Goal: Information Seeking & Learning: Learn about a topic

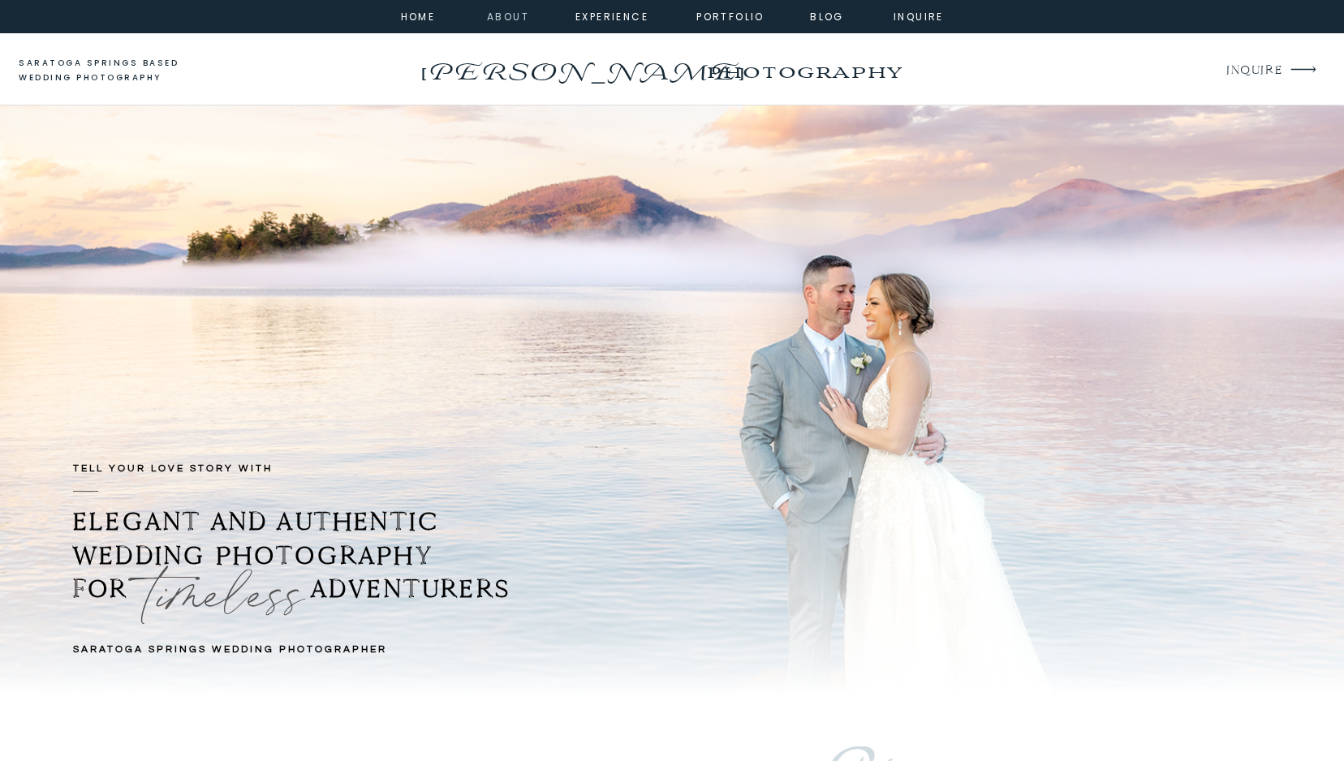
click at [498, 11] on nav "about" at bounding box center [505, 15] width 37 height 15
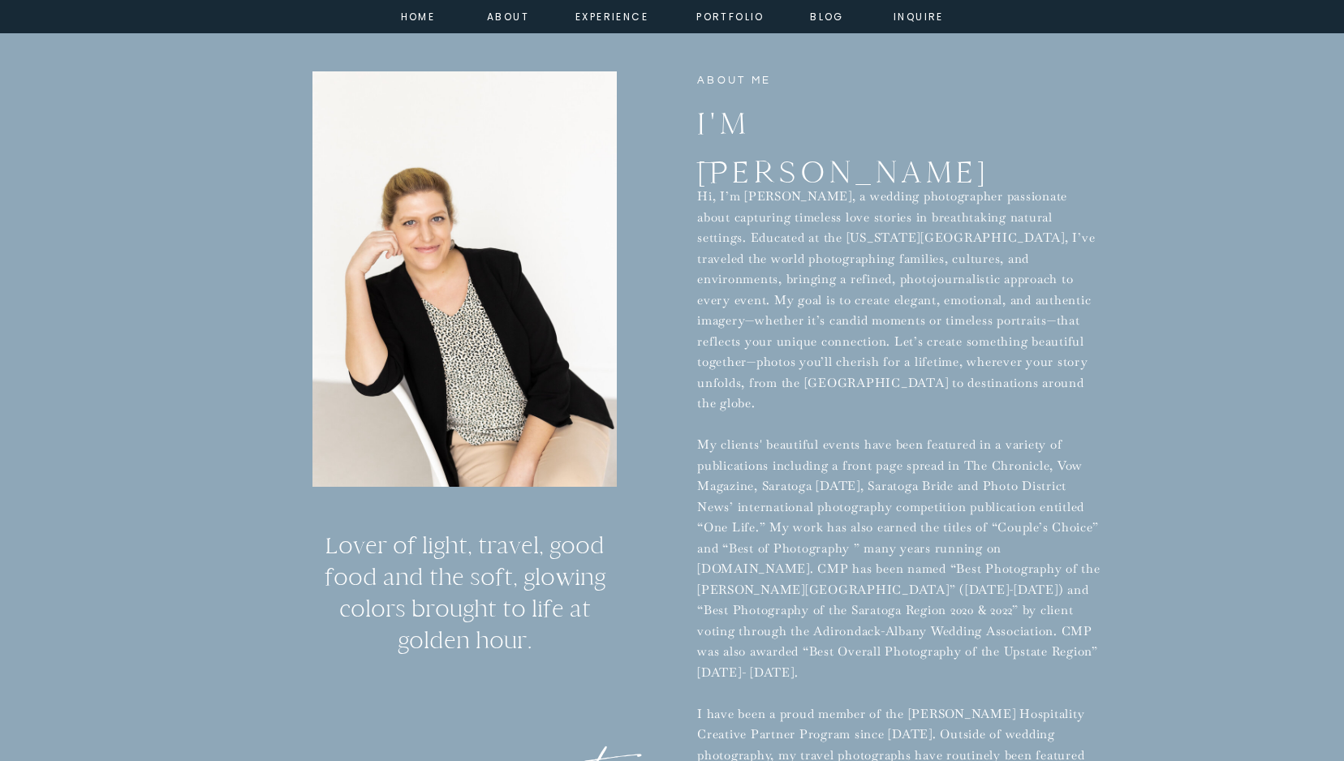
scroll to position [636, 0]
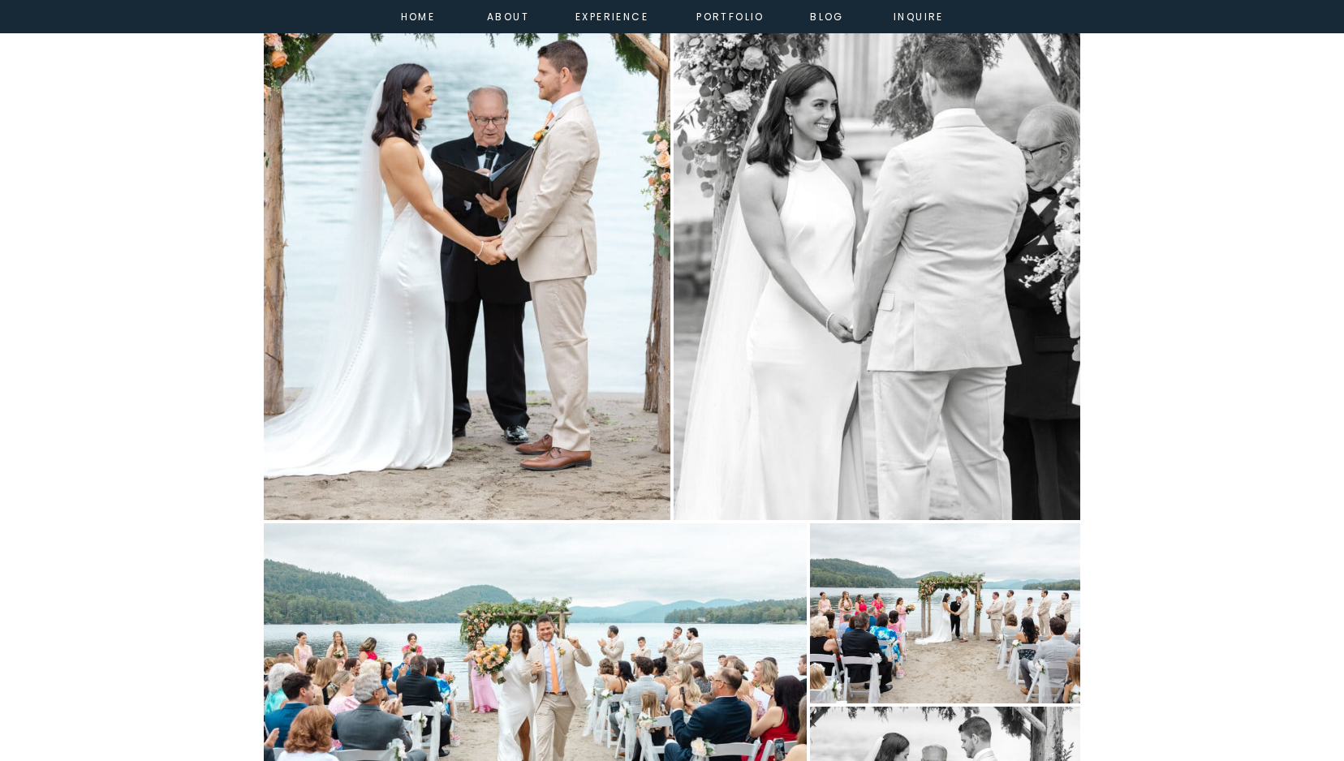
scroll to position [7793, 0]
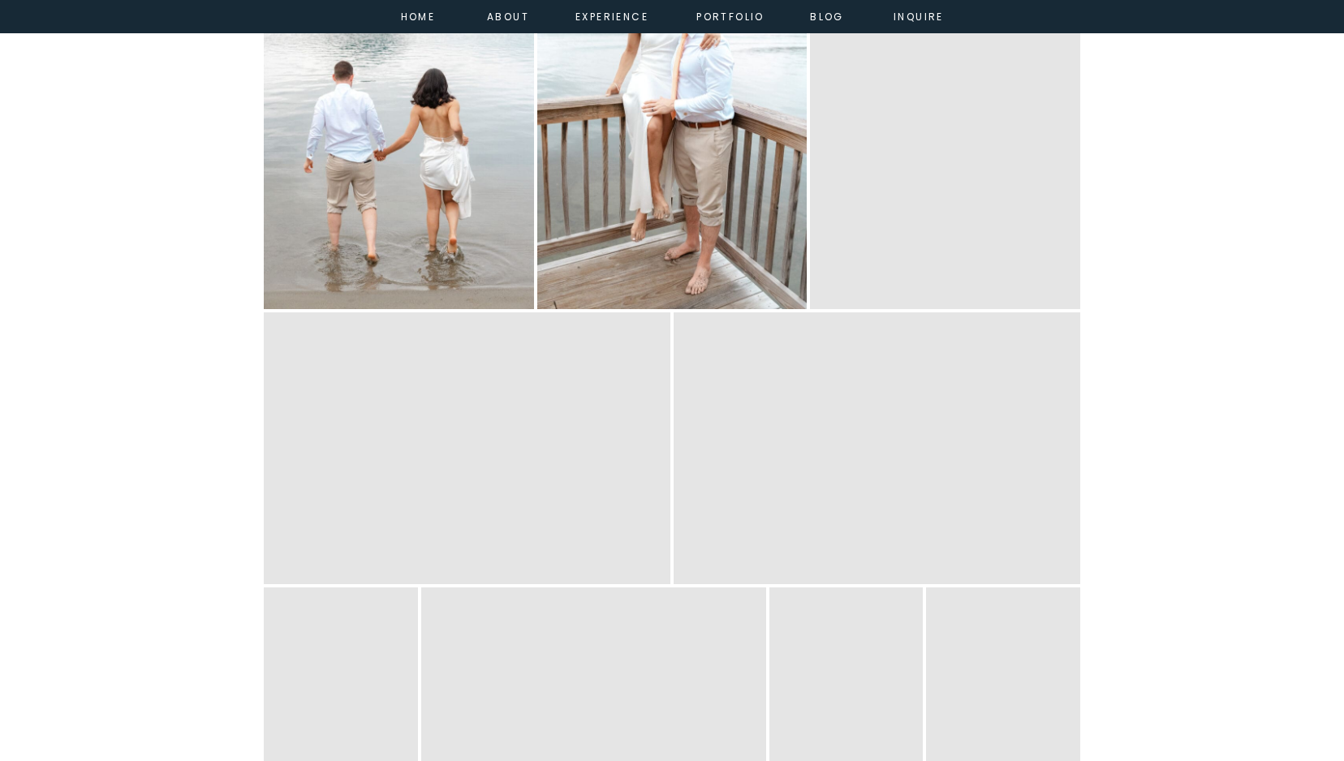
scroll to position [11727, 0]
